Goal: Check status: Check status

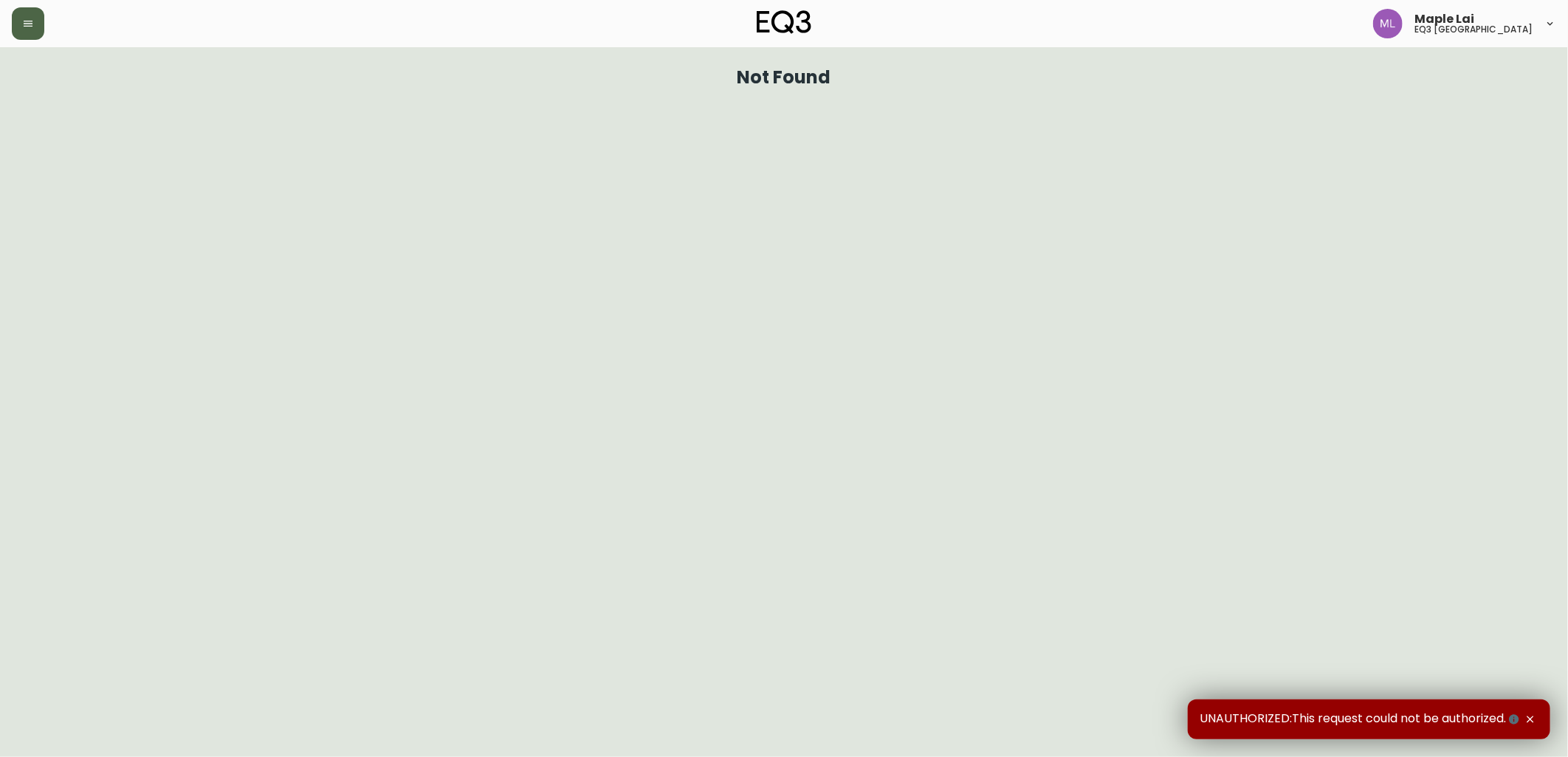
click at [12, 27] on button "button" at bounding box center [28, 23] width 33 height 33
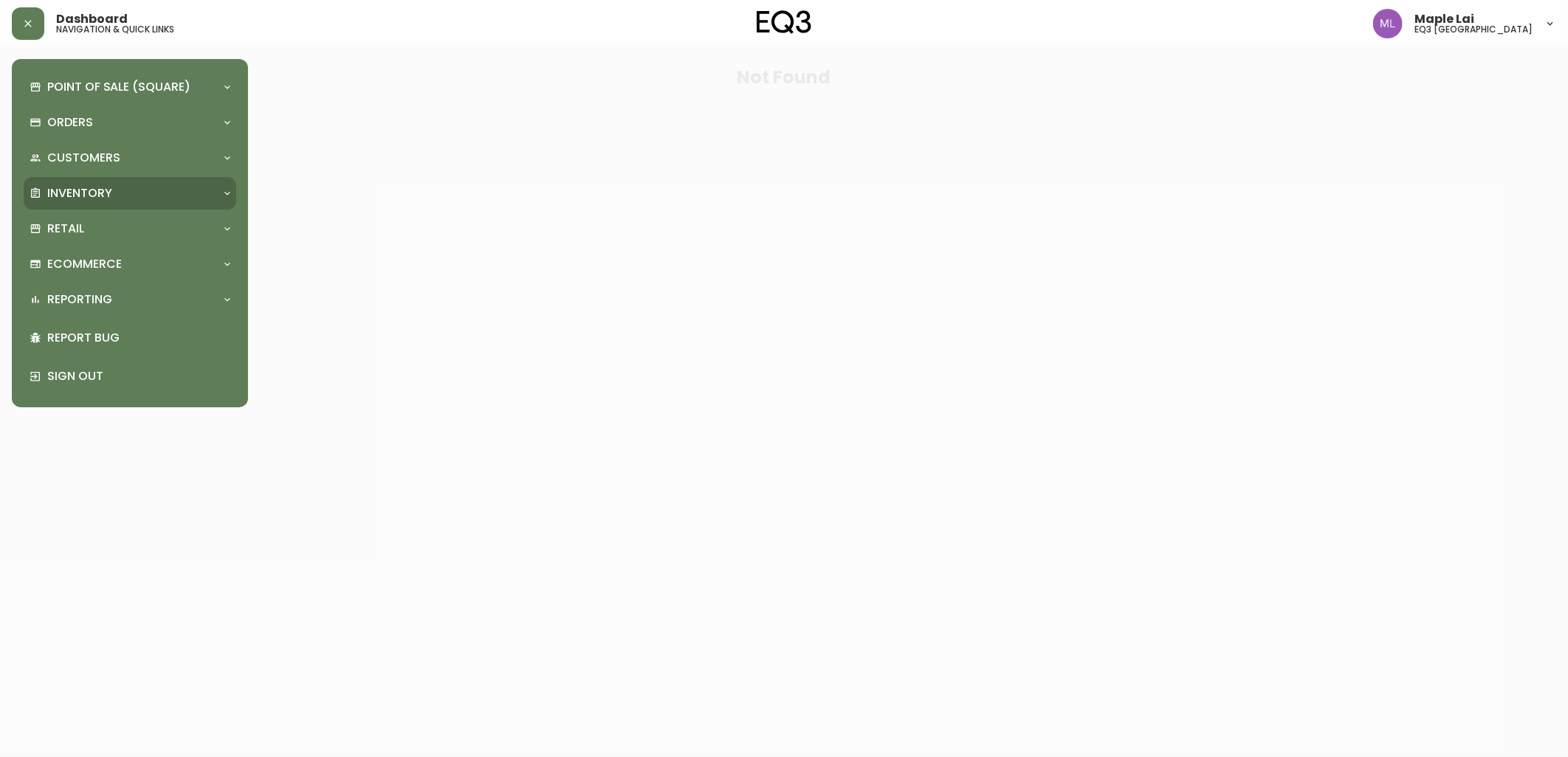
click at [89, 193] on p "Inventory" at bounding box center [79, 193] width 65 height 16
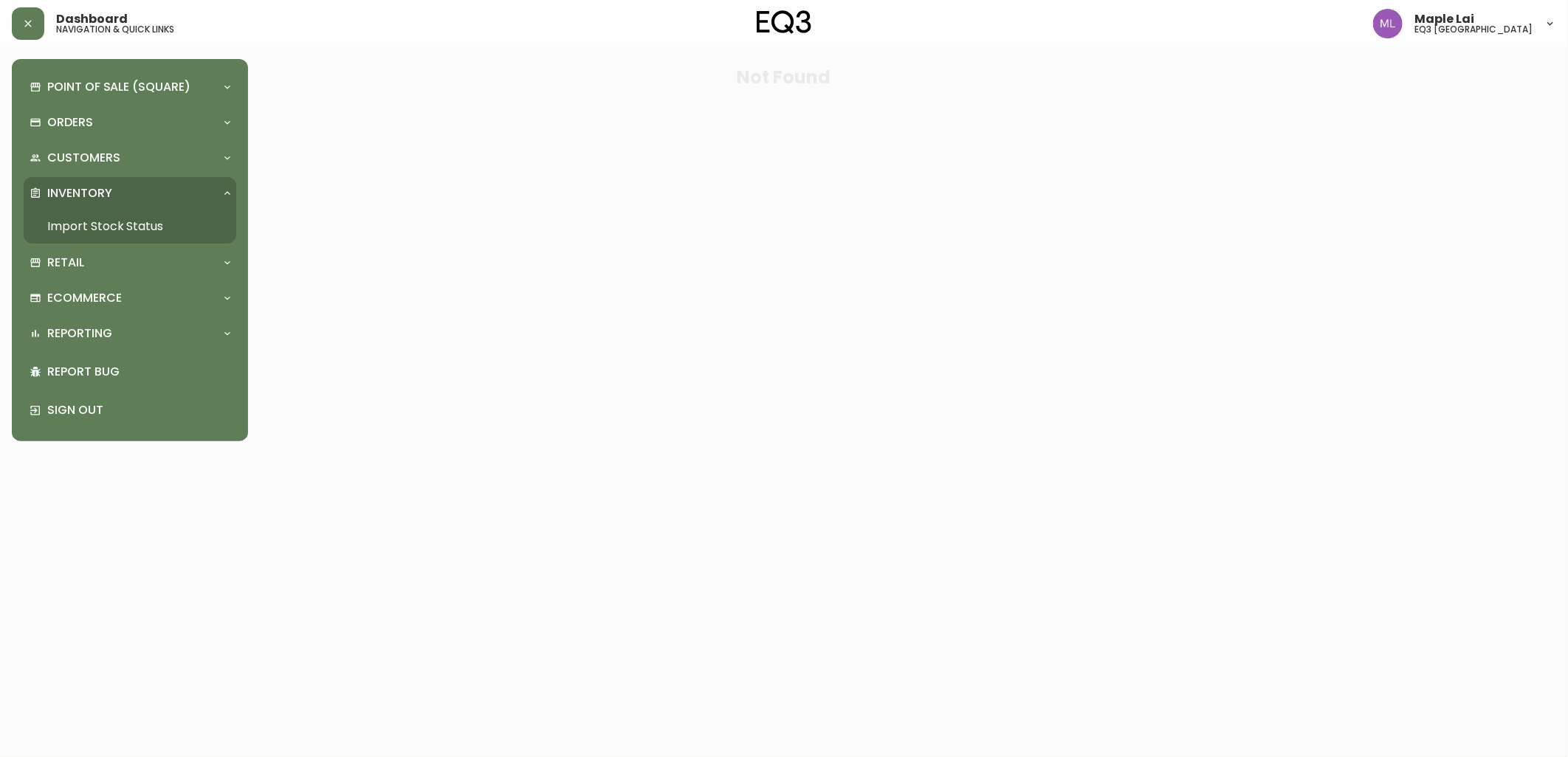
click at [99, 221] on link "Import Stock Status" at bounding box center [130, 226] width 212 height 34
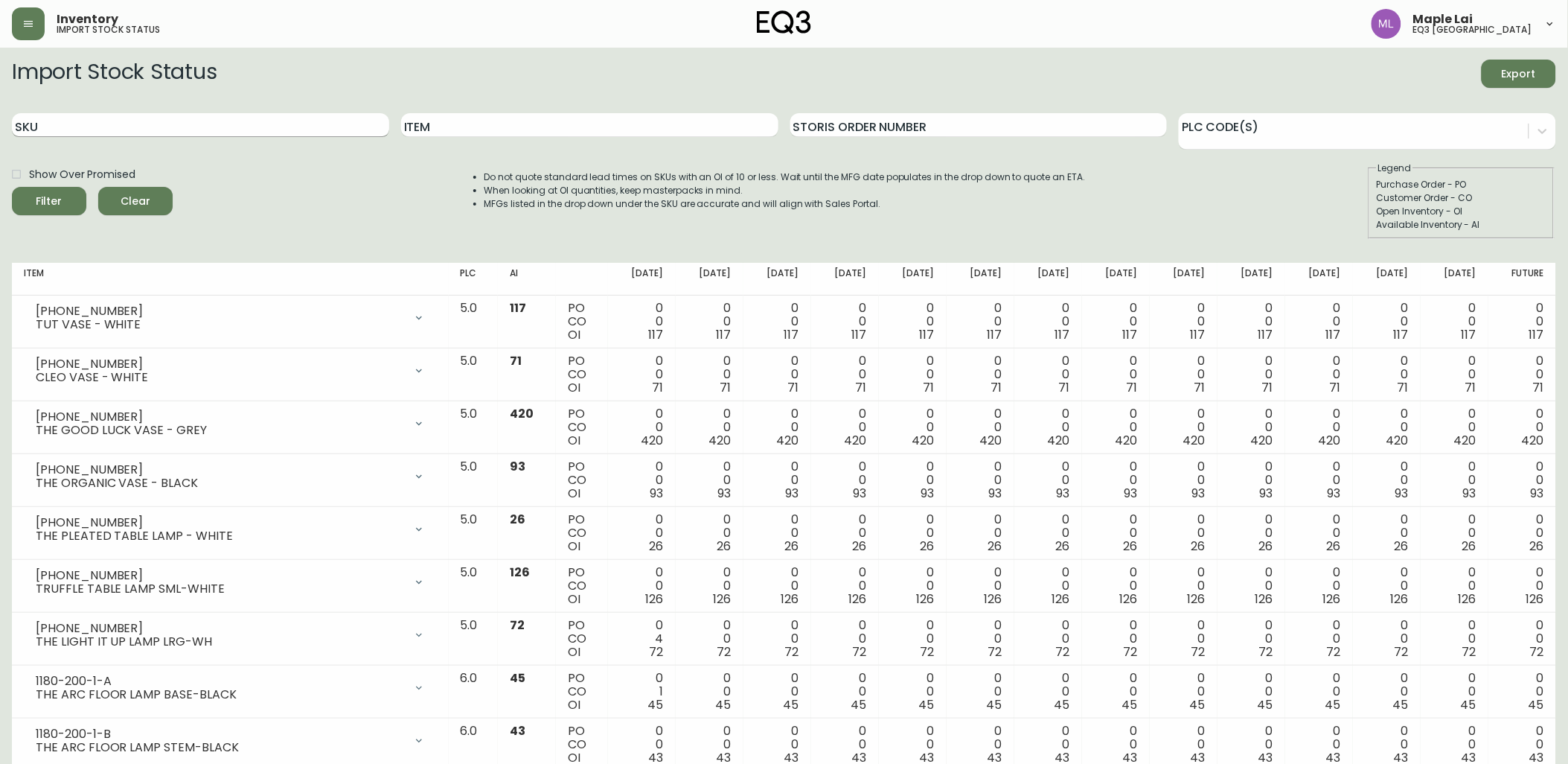
drag, startPoint x: 161, startPoint y: 107, endPoint x: 161, endPoint y: 117, distance: 10.0
click at [161, 107] on div "SKU" at bounding box center [200, 125] width 377 height 48
click at [161, 117] on input "SKU" at bounding box center [200, 124] width 377 height 24
paste input "7050-347-13-A"
click at [12, 187] on button "Filter" at bounding box center [48, 202] width 74 height 29
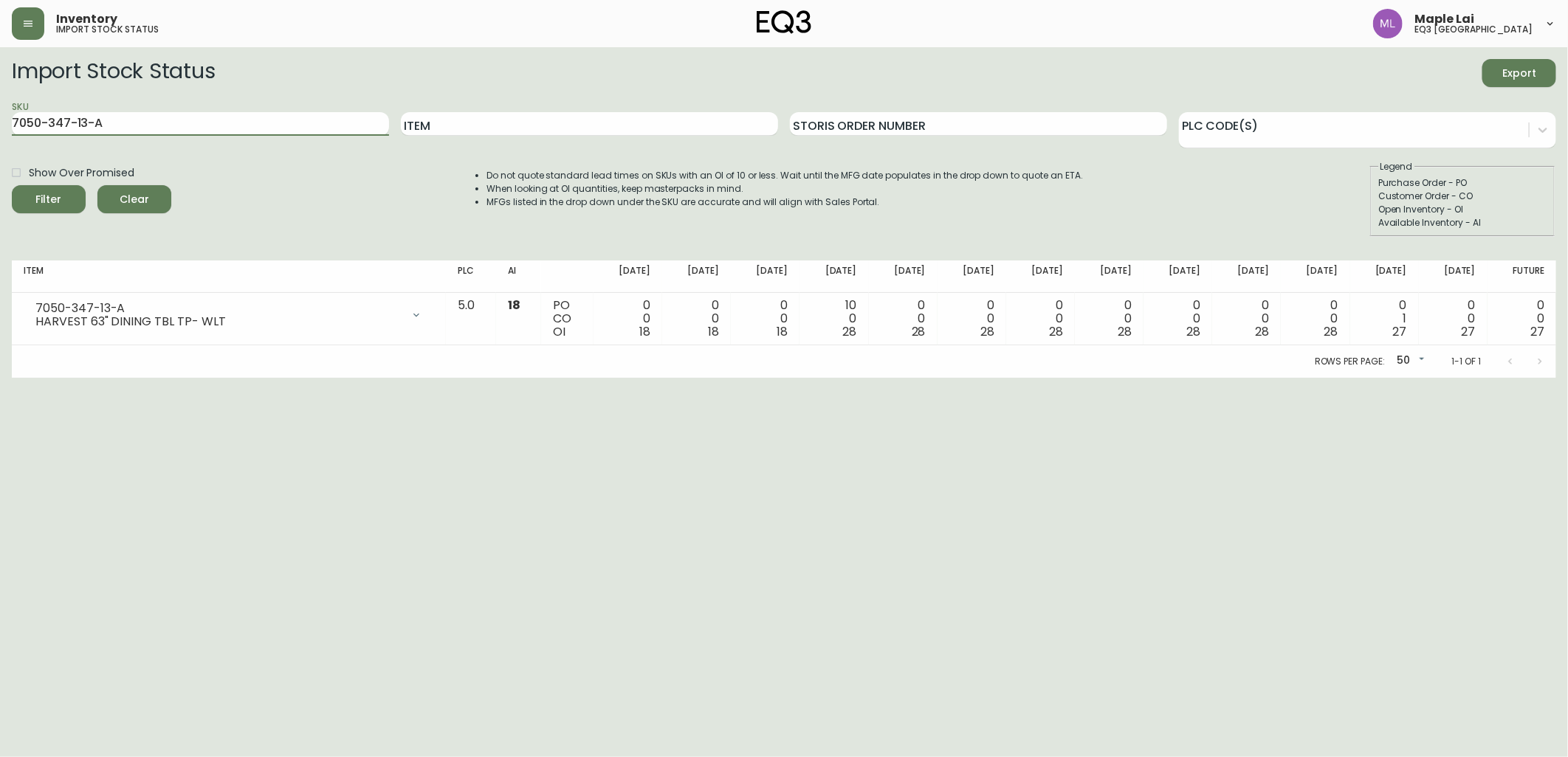
drag, startPoint x: 221, startPoint y: 131, endPoint x: -4, endPoint y: 85, distance: 229.7
click at [0, 85] on html "Inventory import stock status Maple Lai eq3 [GEOGRAPHIC_DATA] Import Stock Stat…" at bounding box center [784, 189] width 1568 height 378
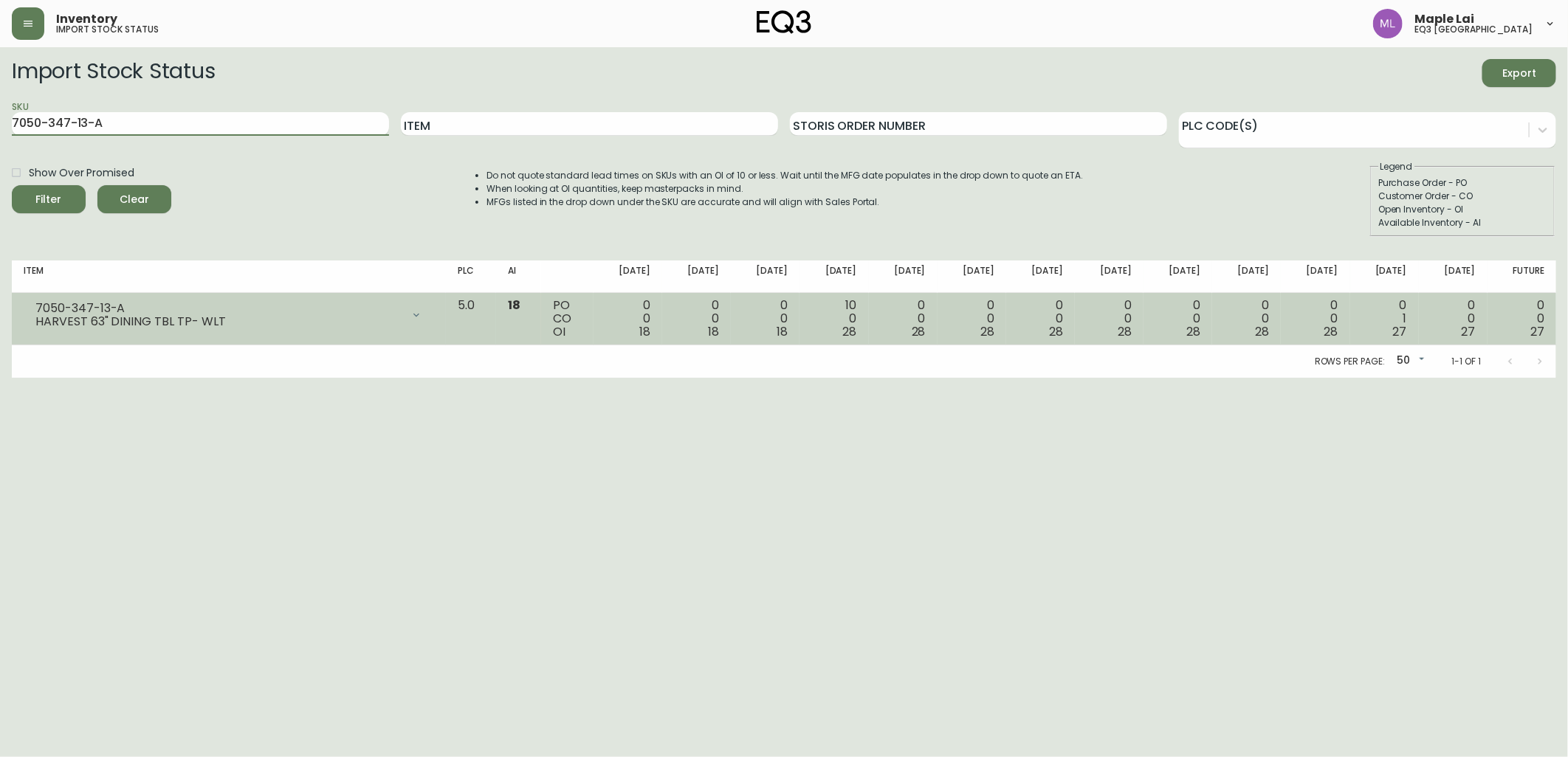
paste input "B"
type input "7050-347-13-B"
click at [12, 185] on button "Filter" at bounding box center [48, 200] width 74 height 28
